Goal: Task Accomplishment & Management: Manage account settings

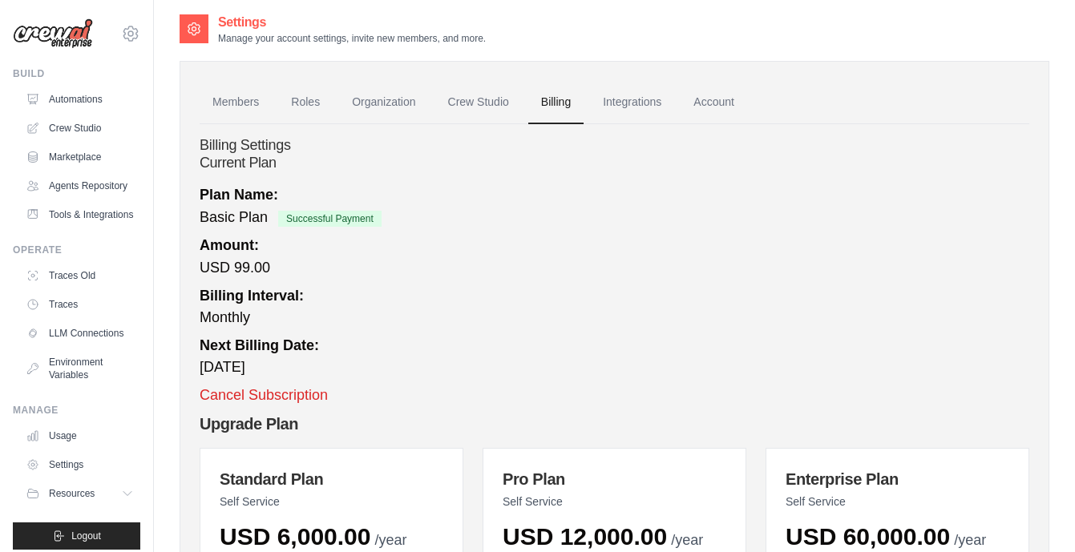
scroll to position [4, 0]
click at [289, 396] on button "Cancel Subscription" at bounding box center [264, 394] width 128 height 22
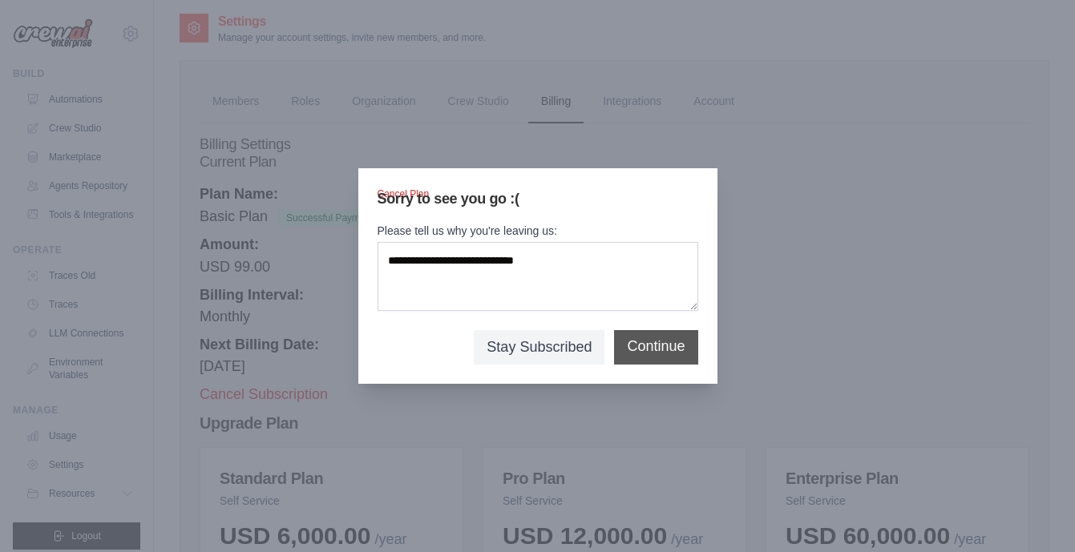
click at [659, 345] on button "Continue" at bounding box center [656, 347] width 58 height 22
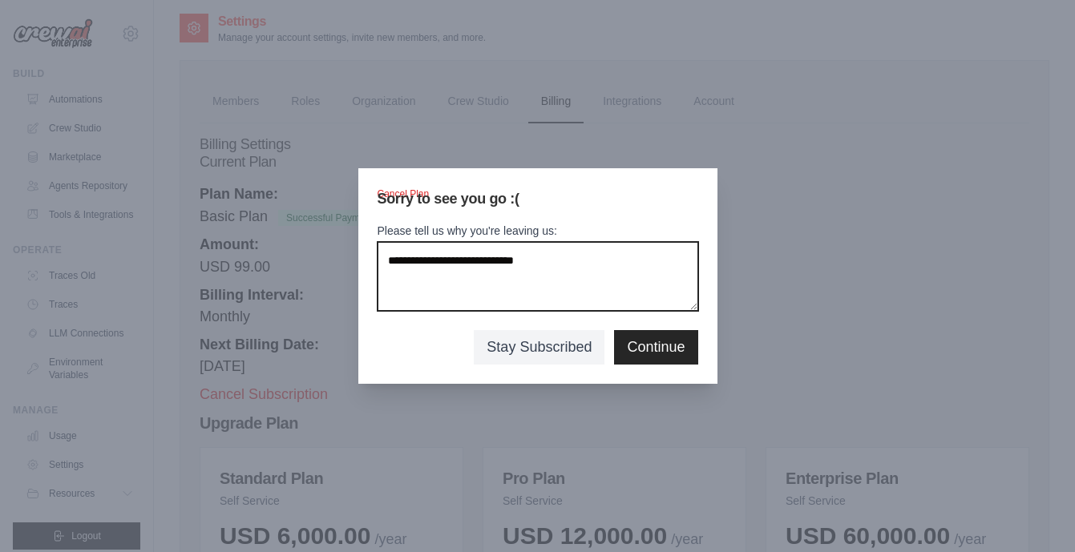
click at [502, 275] on textarea "Please tell us why you're leaving us:" at bounding box center [537, 276] width 321 height 69
type textarea "*"
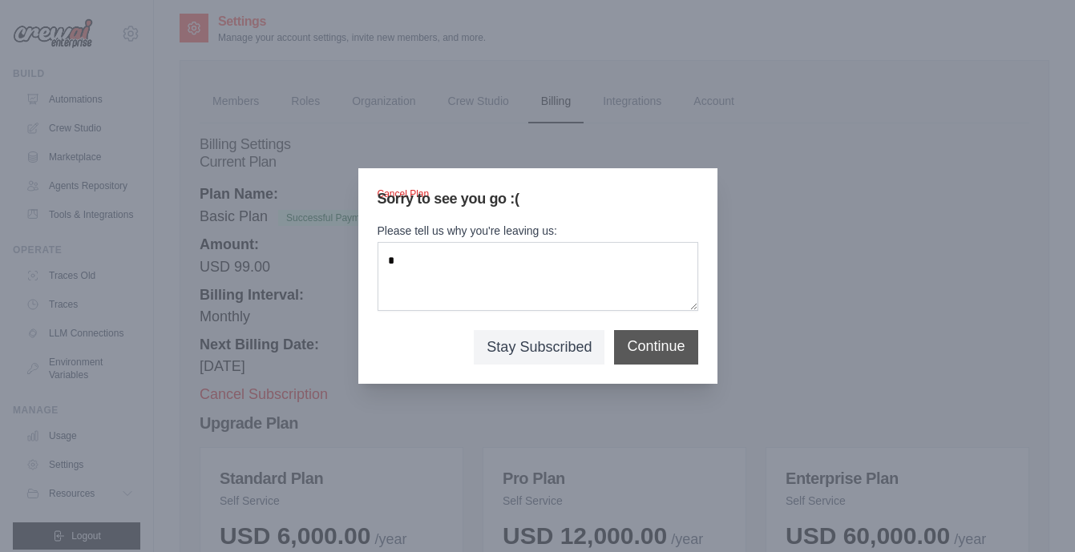
click at [657, 353] on button "Continue" at bounding box center [656, 347] width 58 height 22
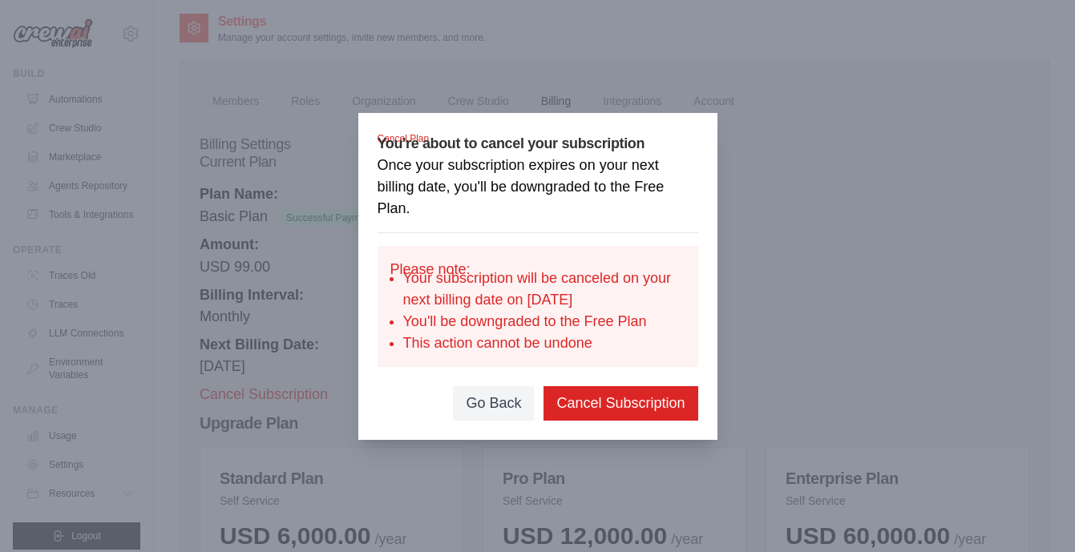
scroll to position [0, 0]
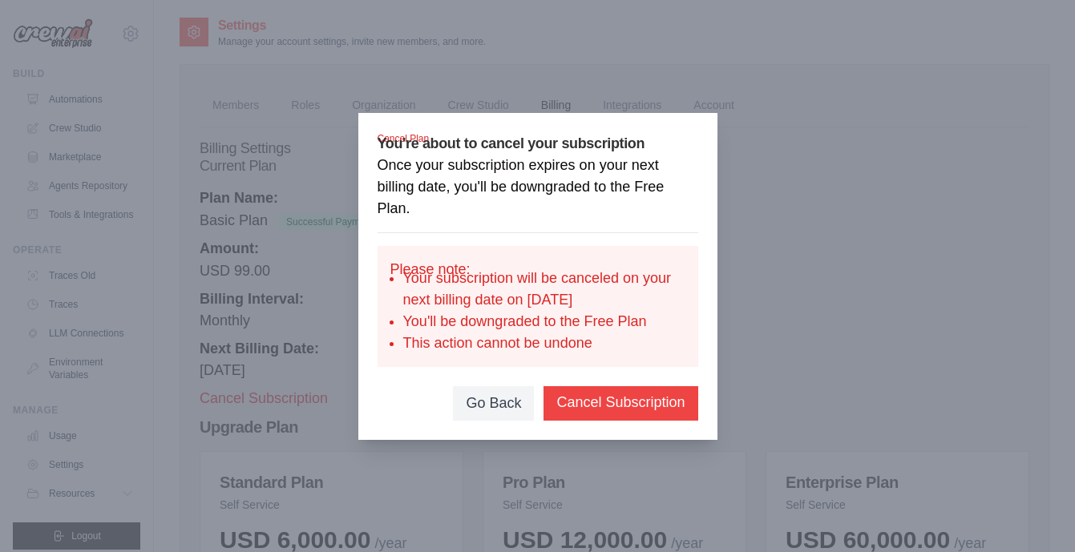
click at [607, 400] on button "Cancel Subscription" at bounding box center [620, 403] width 128 height 22
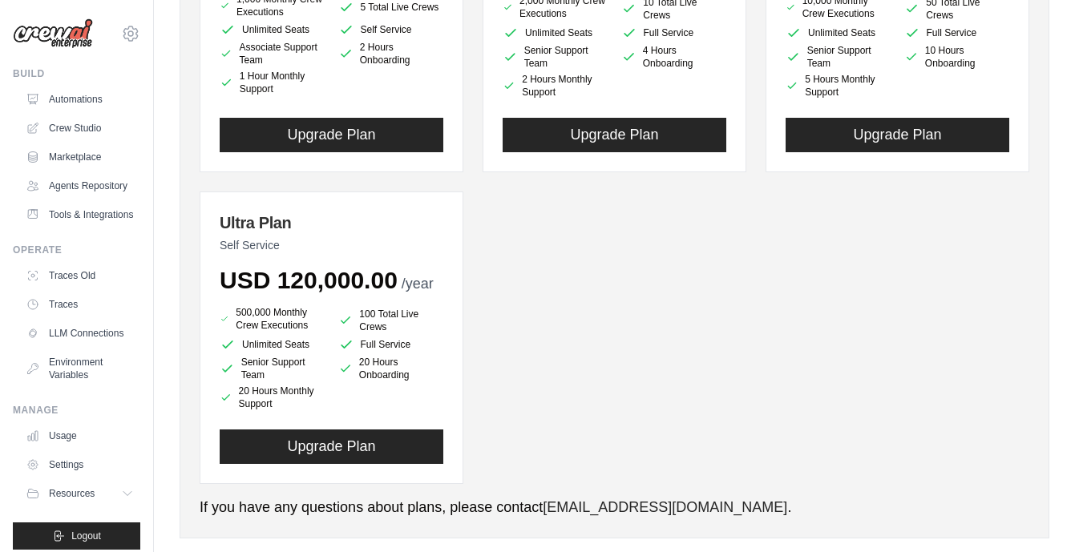
scroll to position [593, 0]
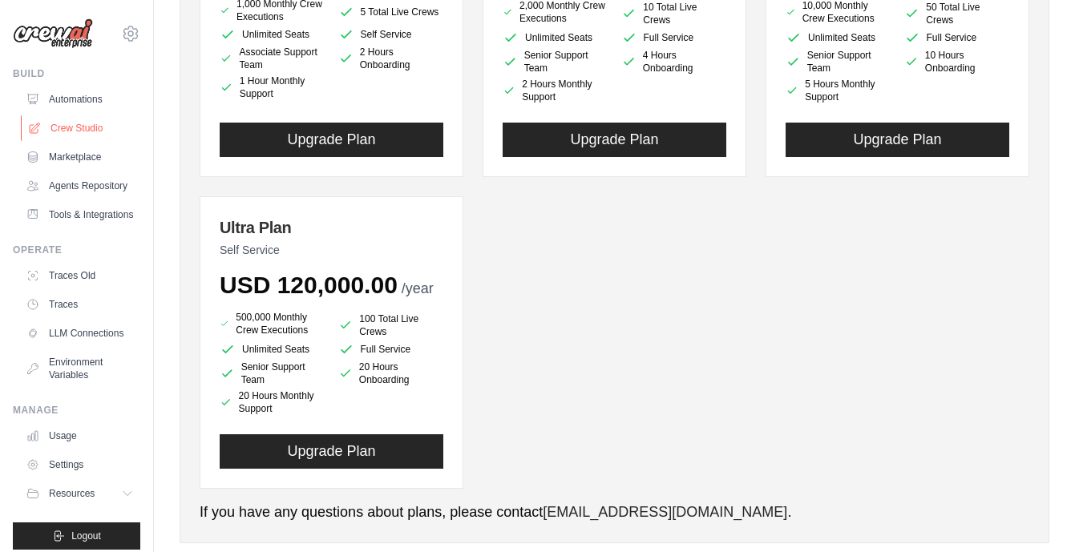
click at [84, 132] on link "Crew Studio" at bounding box center [81, 128] width 121 height 26
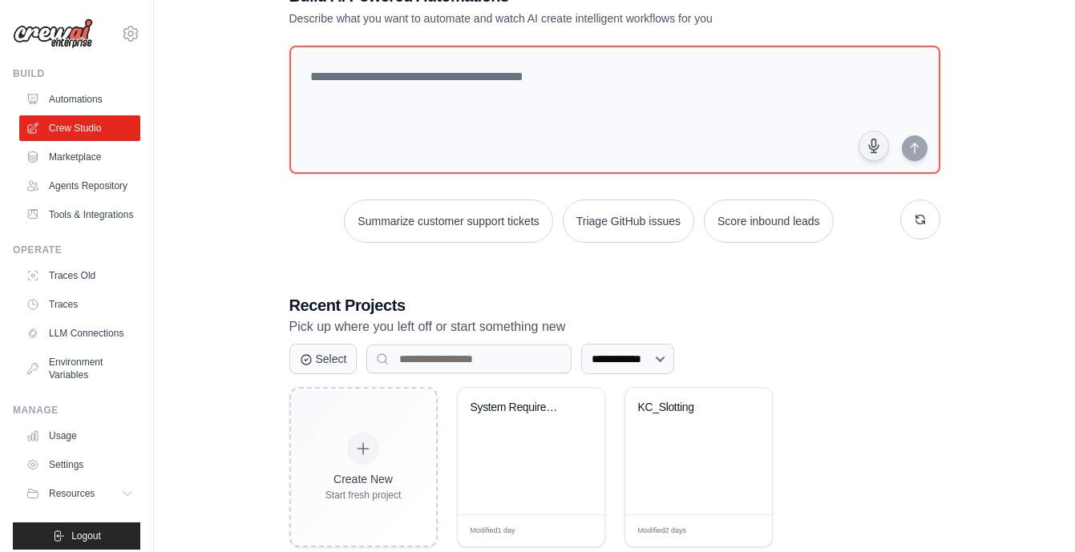
scroll to position [58, 0]
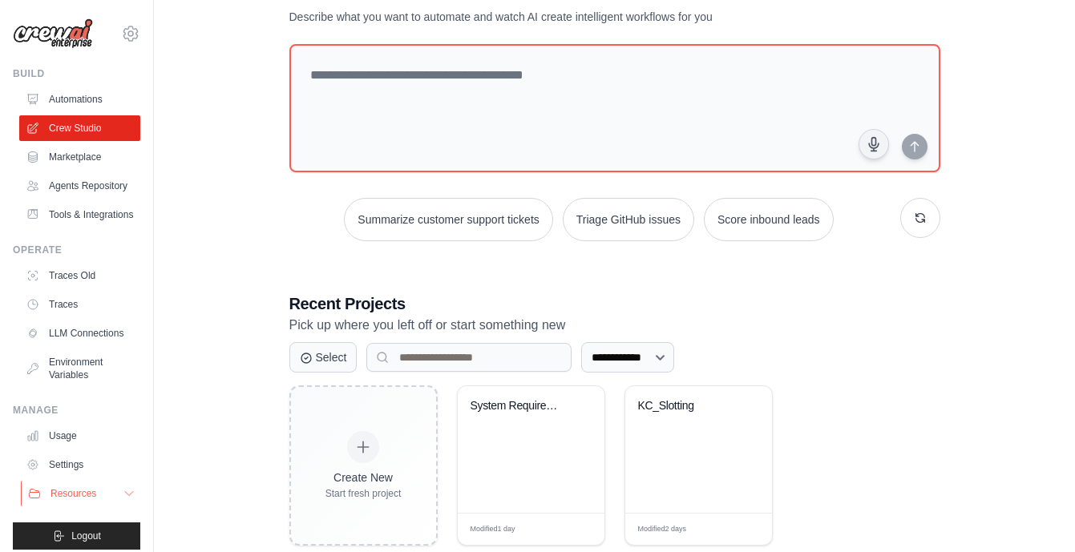
click at [126, 494] on icon at bounding box center [129, 493] width 13 height 13
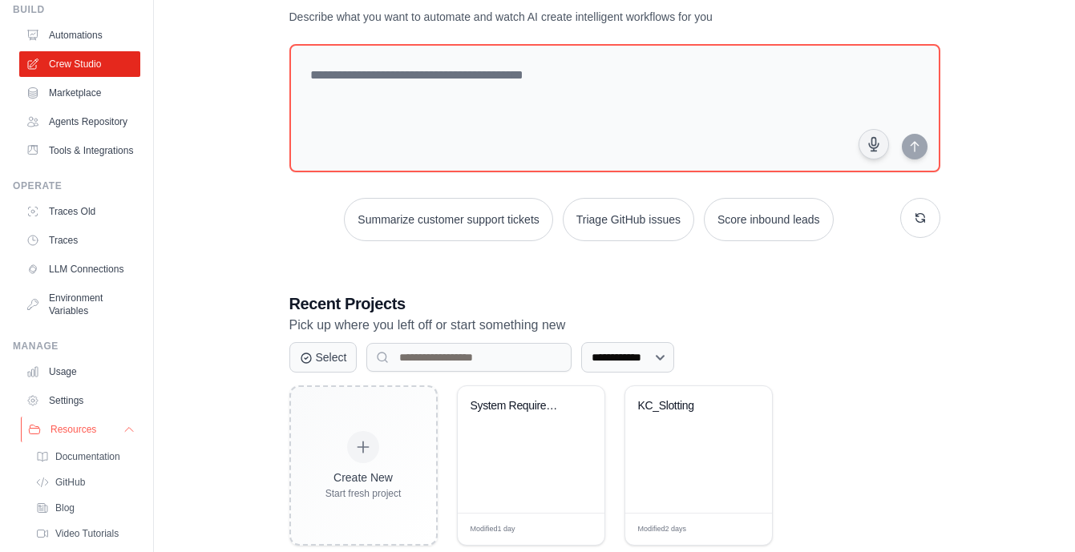
scroll to position [113, 0]
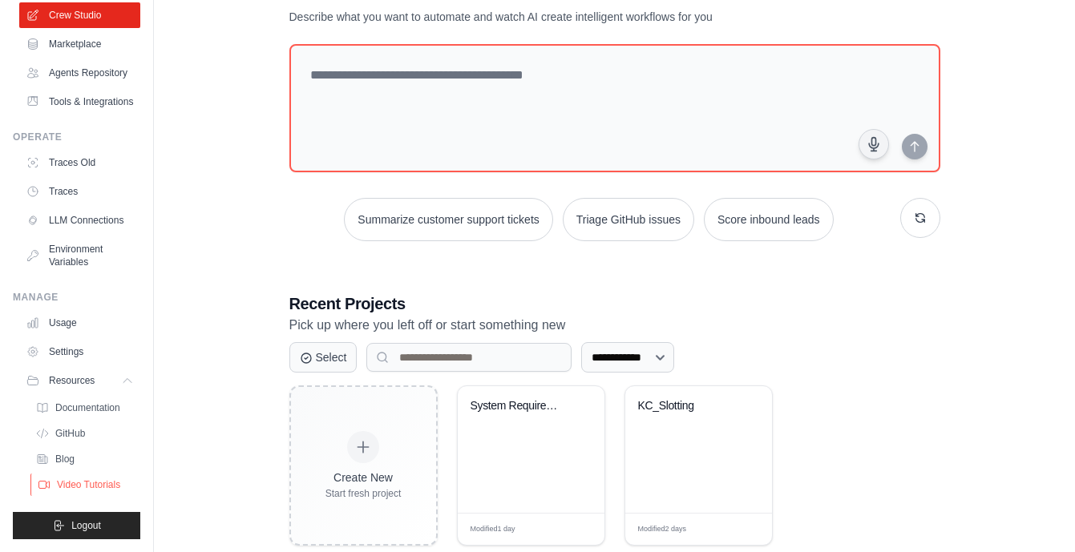
click at [95, 489] on span "Video Tutorials" at bounding box center [88, 484] width 63 height 13
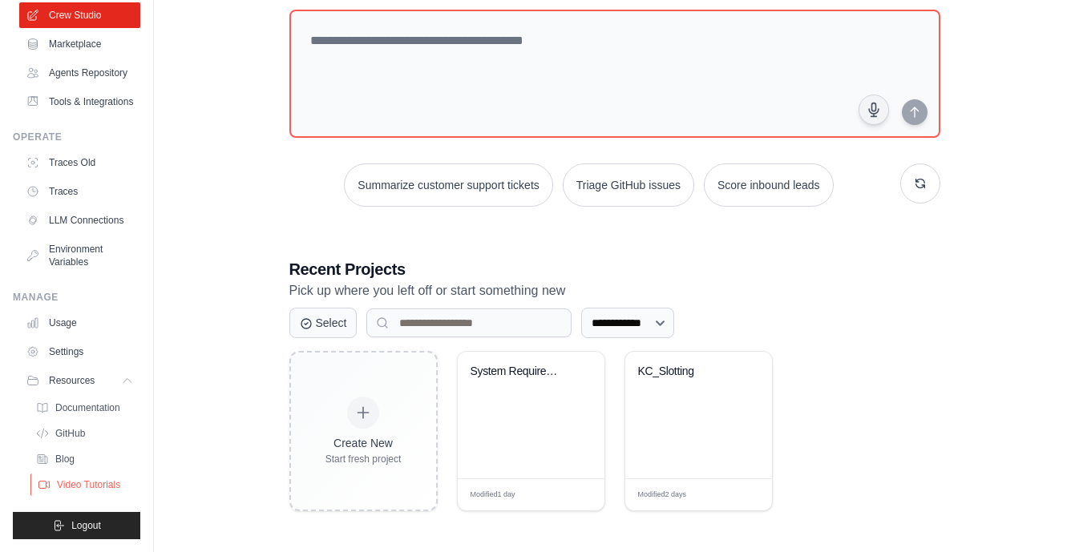
click at [89, 482] on span "Video Tutorials" at bounding box center [88, 484] width 63 height 13
click at [101, 409] on span "Documentation" at bounding box center [89, 407] width 65 height 13
